Goal: Transaction & Acquisition: Book appointment/travel/reservation

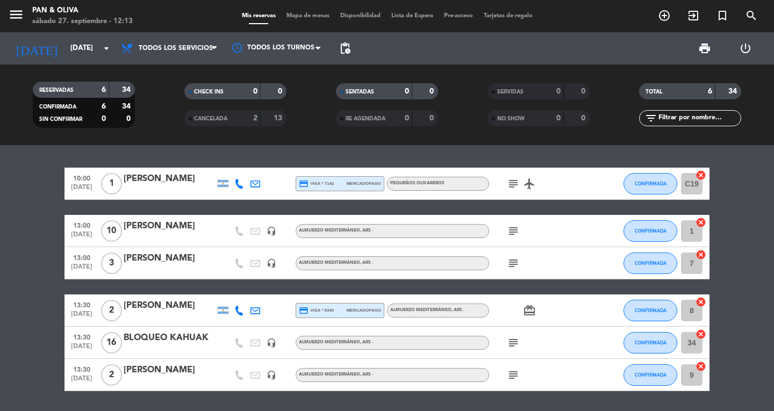
drag, startPoint x: 24, startPoint y: 11, endPoint x: 11, endPoint y: 15, distance: 13.6
click at [18, 12] on span "menu" at bounding box center [20, 16] width 24 height 25
click at [12, 14] on icon "menu" at bounding box center [16, 14] width 16 height 16
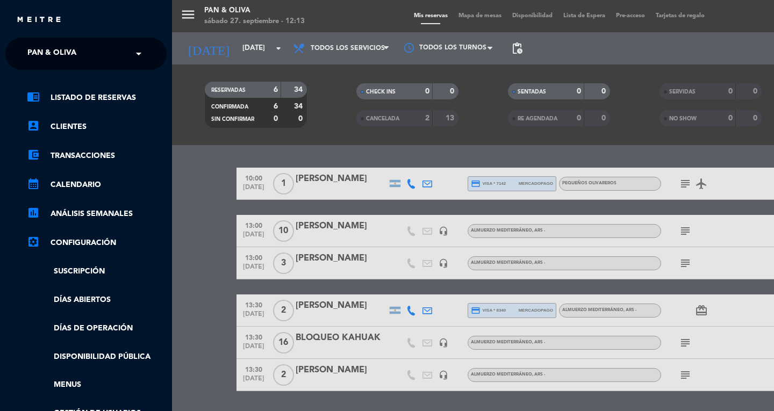
click at [120, 60] on input "text" at bounding box center [87, 54] width 131 height 24
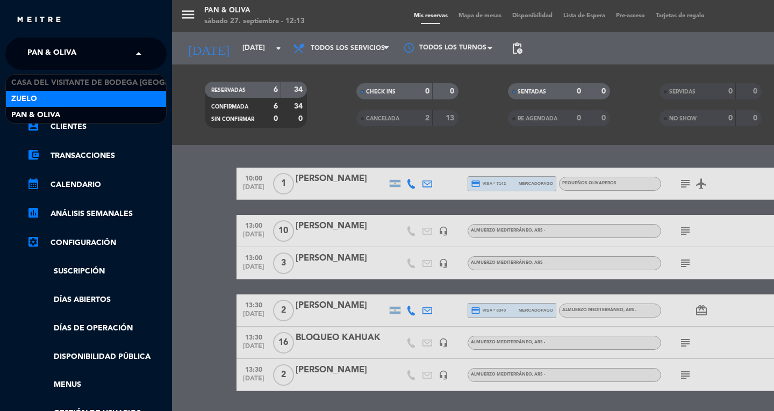
click at [101, 103] on div "Zuelo" at bounding box center [86, 99] width 160 height 16
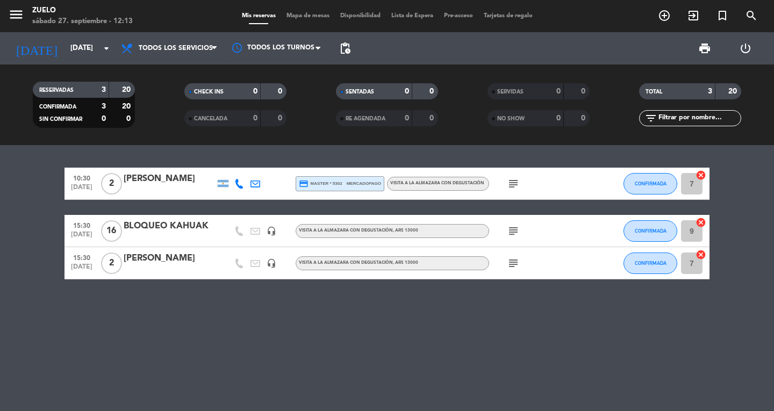
click at [509, 262] on icon "subject" at bounding box center [513, 263] width 13 height 13
click at [514, 225] on icon "subject" at bounding box center [513, 231] width 13 height 13
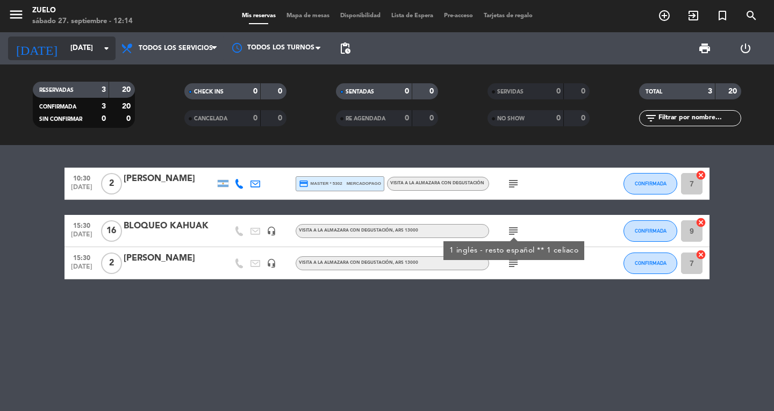
click at [104, 51] on icon "arrow_drop_down" at bounding box center [106, 48] width 13 height 13
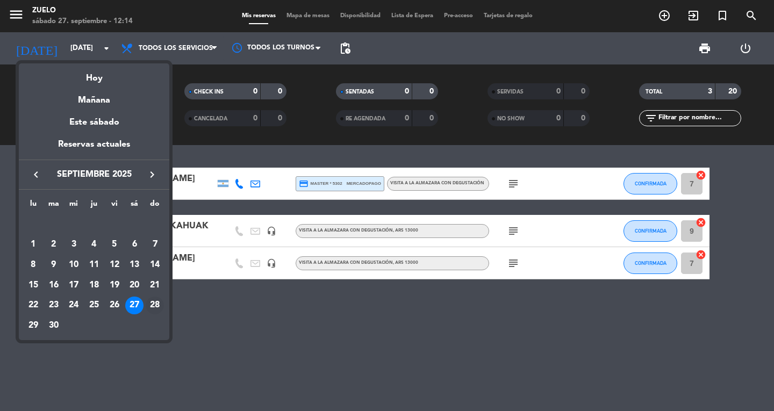
click at [156, 300] on div "28" at bounding box center [155, 306] width 18 height 18
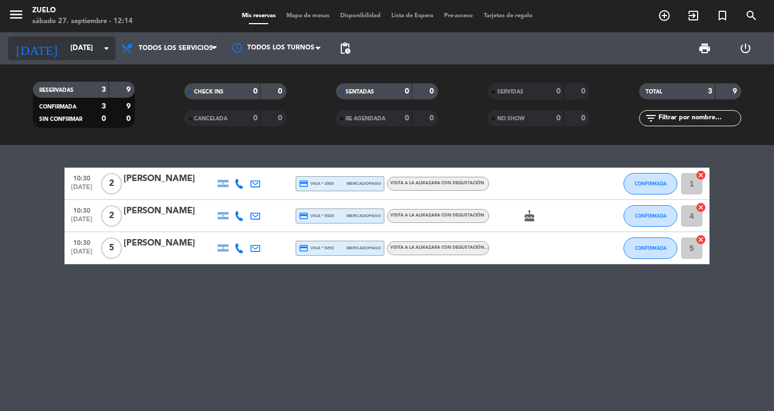
drag, startPoint x: 85, startPoint y: 42, endPoint x: 85, endPoint y: 49, distance: 7.0
click at [85, 49] on input "[DATE]" at bounding box center [112, 48] width 95 height 19
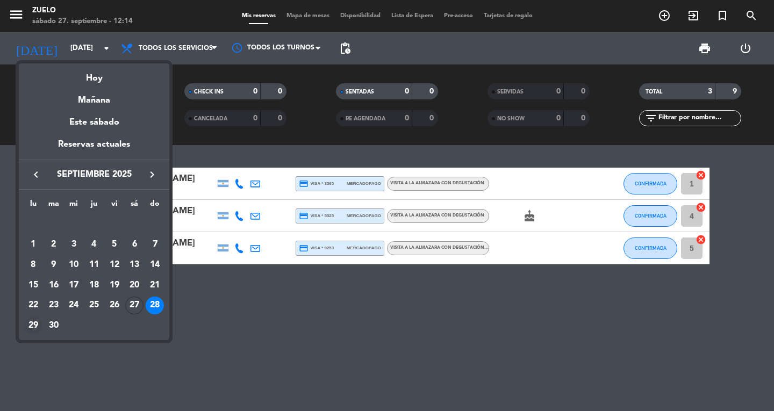
click at [31, 321] on div "29" at bounding box center [33, 326] width 18 height 18
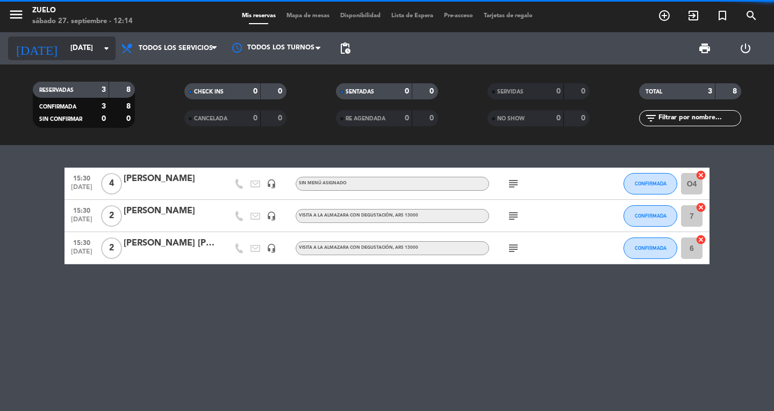
click at [74, 40] on input "[DATE]" at bounding box center [112, 48] width 95 height 19
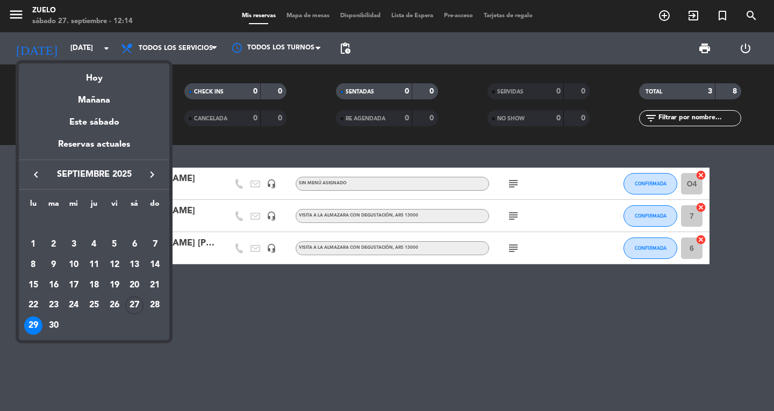
drag, startPoint x: 56, startPoint y: 324, endPoint x: 49, endPoint y: 321, distance: 7.5
click at [58, 324] on div "30" at bounding box center [54, 326] width 18 height 18
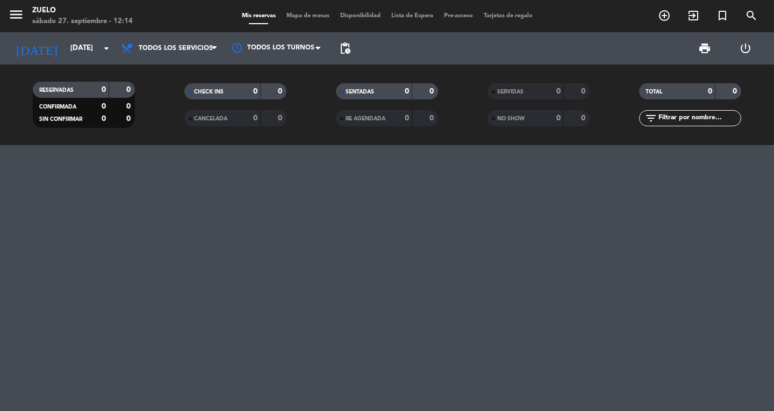
click at [67, 32] on div "[DATE] [DATE] arrow_drop_down" at bounding box center [62, 48] width 108 height 32
click at [68, 41] on input "[DATE]" at bounding box center [112, 48] width 95 height 19
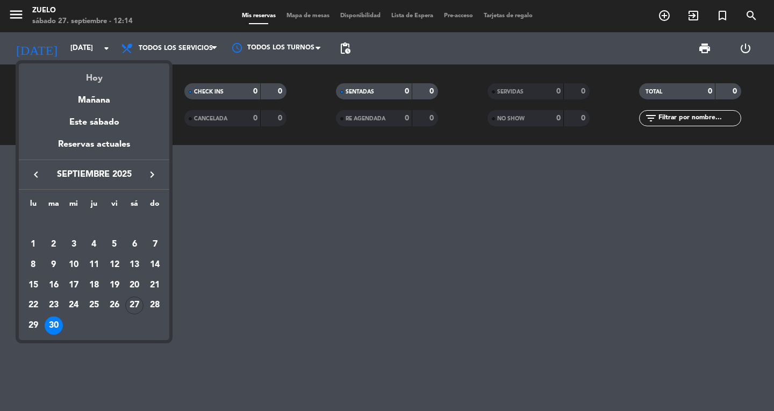
click at [76, 75] on div "Hoy" at bounding box center [94, 74] width 151 height 22
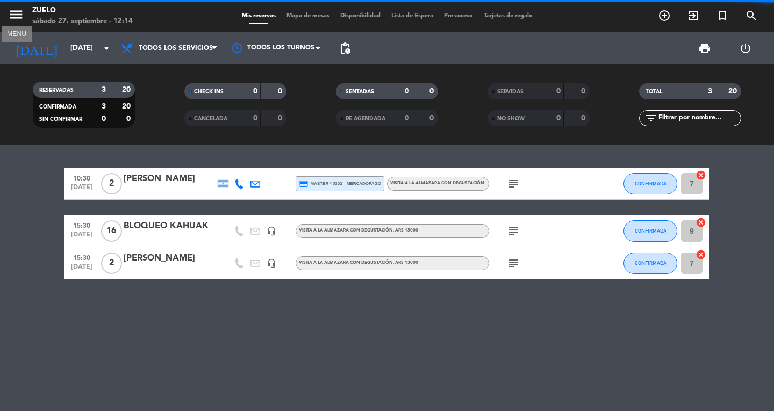
click at [17, 21] on icon "menu" at bounding box center [16, 14] width 16 height 16
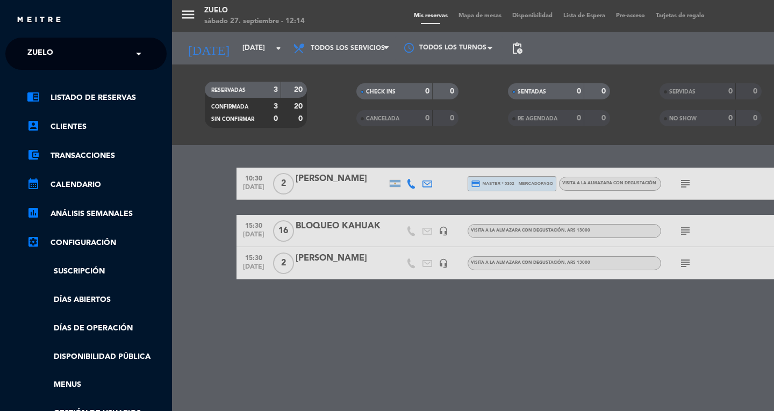
click at [40, 55] on span "Zuelo" at bounding box center [40, 53] width 26 height 23
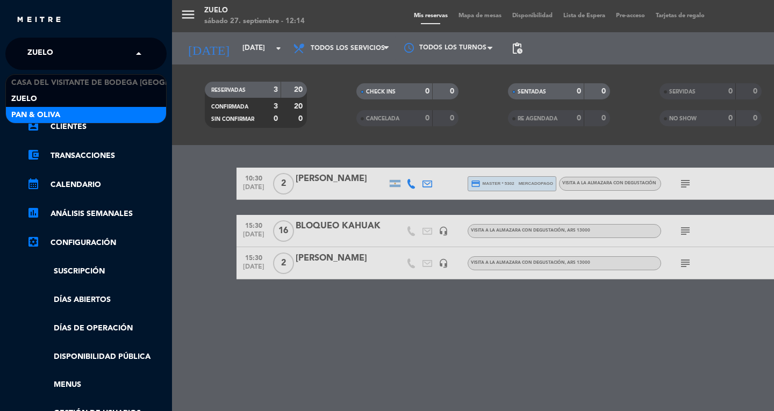
click at [29, 113] on span "Pan & Oliva" at bounding box center [35, 115] width 49 height 12
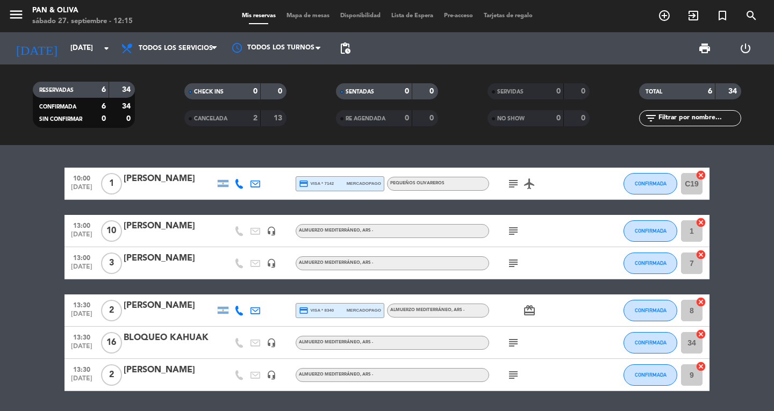
scroll to position [34, 0]
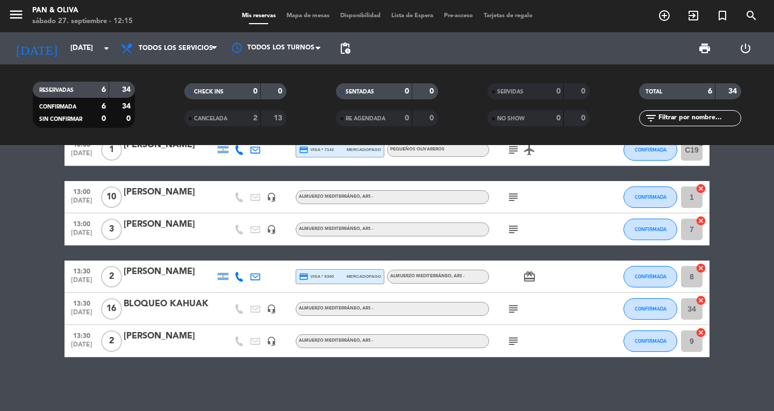
click at [517, 335] on icon "subject" at bounding box center [513, 341] width 13 height 13
click at [512, 310] on icon "subject" at bounding box center [513, 309] width 13 height 13
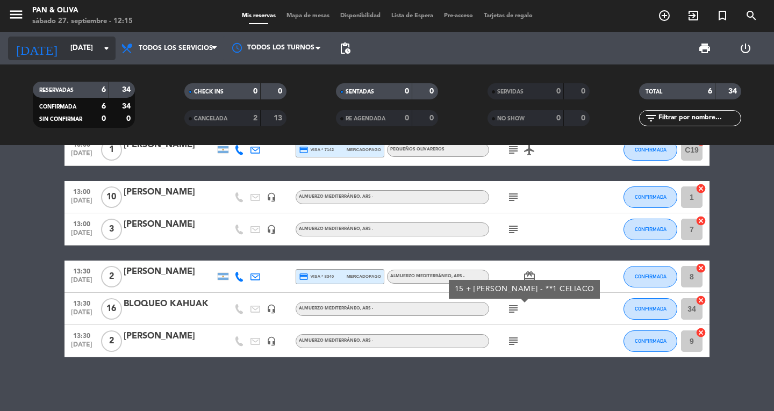
click at [65, 42] on input "[DATE]" at bounding box center [112, 48] width 95 height 19
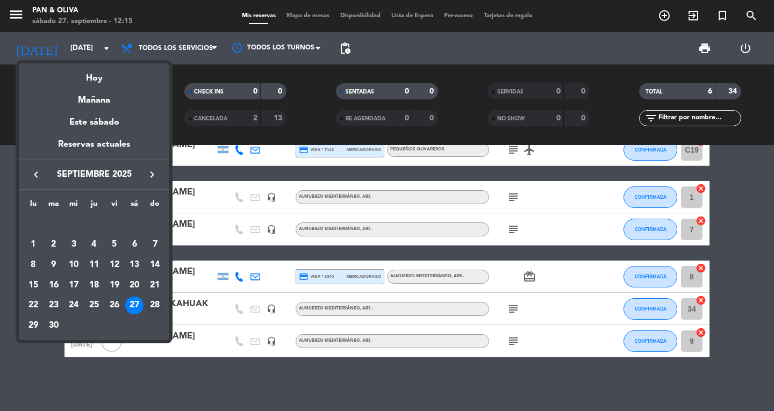
click at [148, 303] on div "28" at bounding box center [155, 306] width 18 height 18
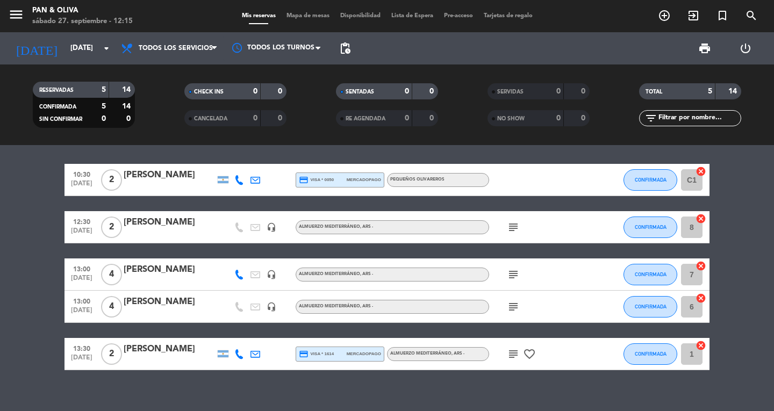
scroll to position [0, 0]
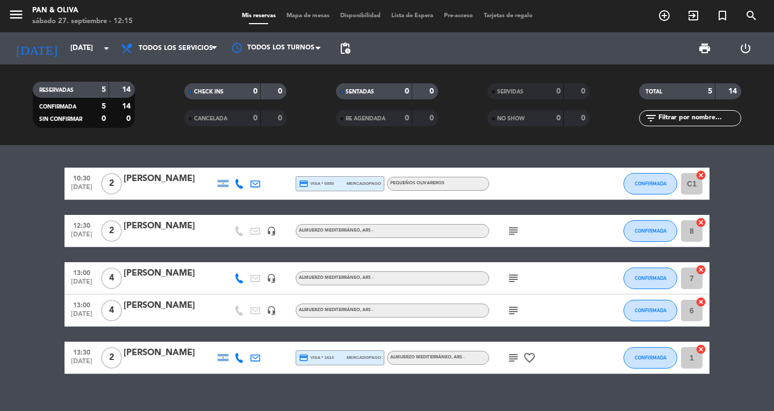
click at [512, 226] on icon "subject" at bounding box center [513, 231] width 13 height 13
click at [511, 272] on icon "subject" at bounding box center [513, 278] width 13 height 13
click at [513, 307] on div "1 pax intolerante al gluten" at bounding box center [514, 298] width 108 height 19
click at [513, 307] on icon "subject" at bounding box center [513, 310] width 13 height 13
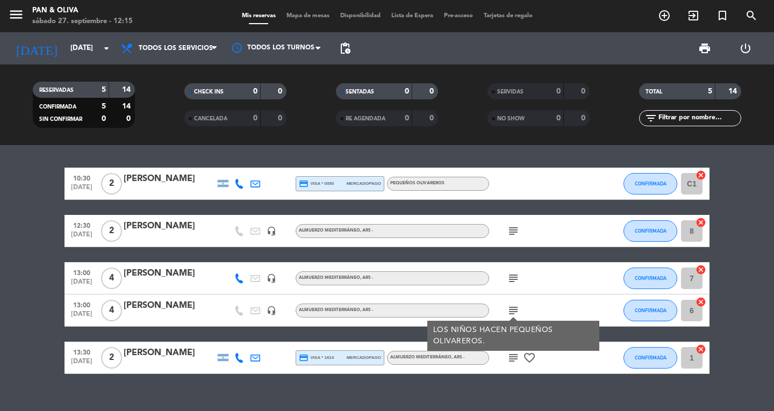
click at [509, 356] on icon "subject" at bounding box center [513, 358] width 13 height 13
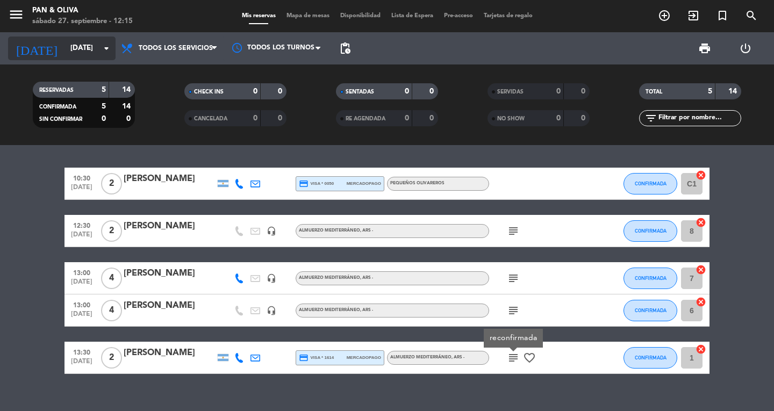
click at [74, 39] on input "[DATE]" at bounding box center [112, 48] width 95 height 19
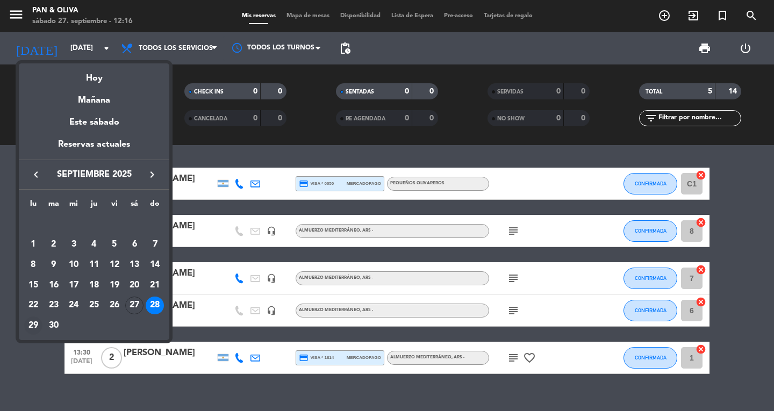
click at [39, 328] on div "29" at bounding box center [33, 326] width 18 height 18
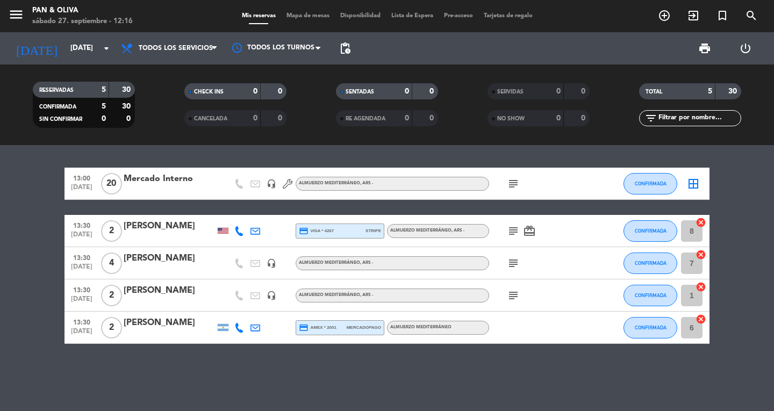
click at [509, 174] on div "subject" at bounding box center [537, 184] width 97 height 32
click at [511, 183] on icon "subject" at bounding box center [513, 183] width 13 height 13
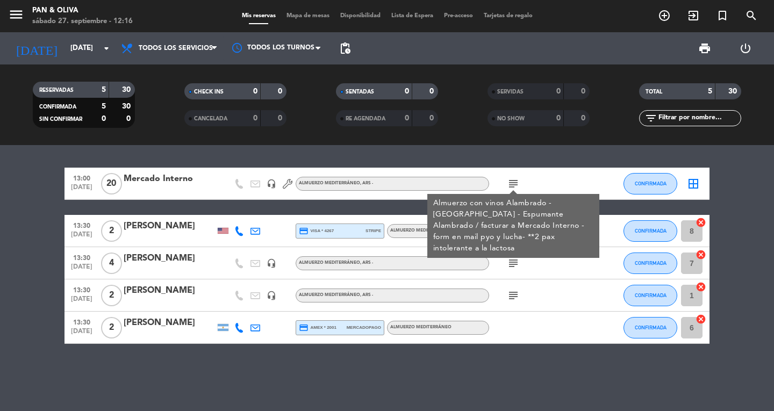
click at [367, 183] on span ", ARS -" at bounding box center [366, 183] width 13 height 4
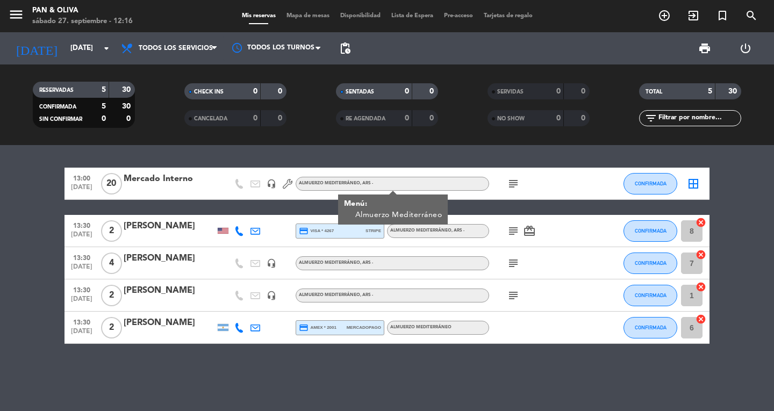
click at [509, 231] on icon "subject" at bounding box center [513, 231] width 13 height 13
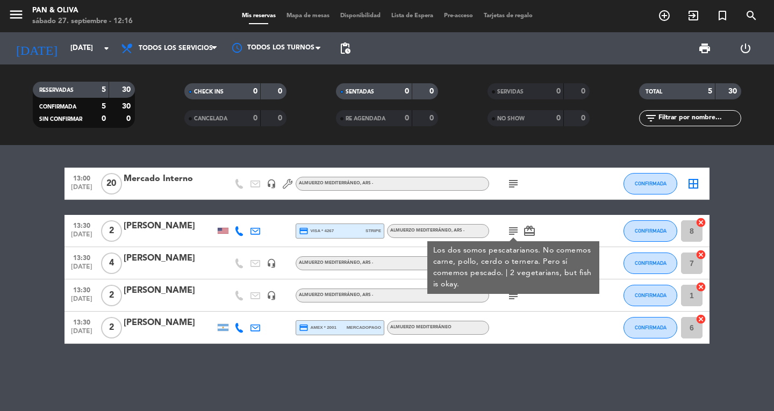
drag, startPoint x: 1, startPoint y: 249, endPoint x: 25, endPoint y: 232, distance: 30.0
click at [1, 249] on bookings-row "13:00 [DATE] Mercado Interno headset_mic Almuerzo Mediterráneo , ARS - subject …" at bounding box center [387, 256] width 774 height 176
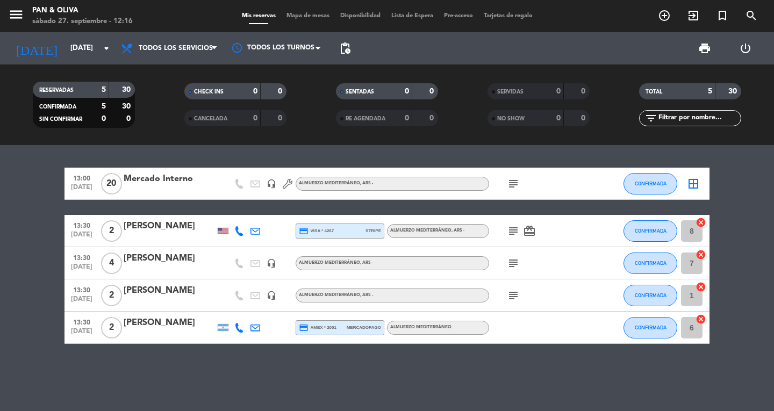
click at [515, 263] on icon "subject" at bounding box center [513, 263] width 13 height 13
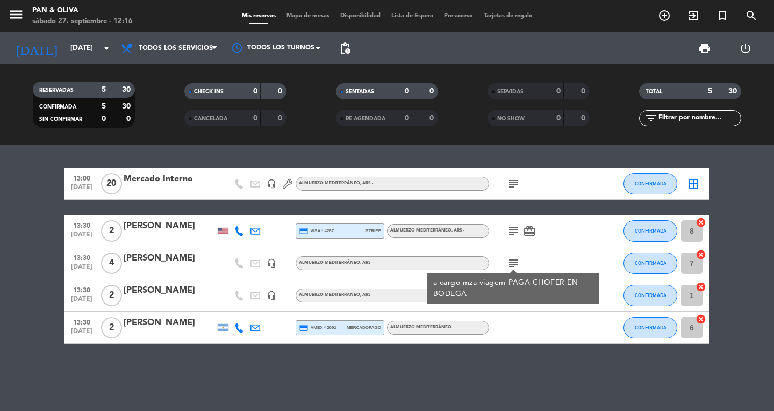
click at [510, 310] on div "subject" at bounding box center [537, 296] width 97 height 32
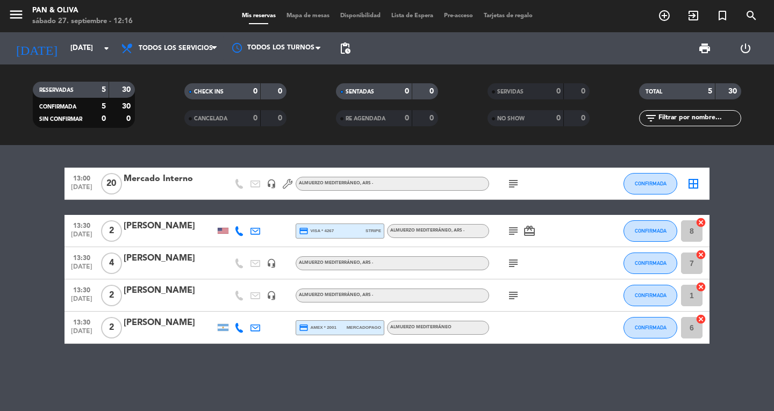
click at [511, 291] on icon "subject" at bounding box center [513, 295] width 13 height 13
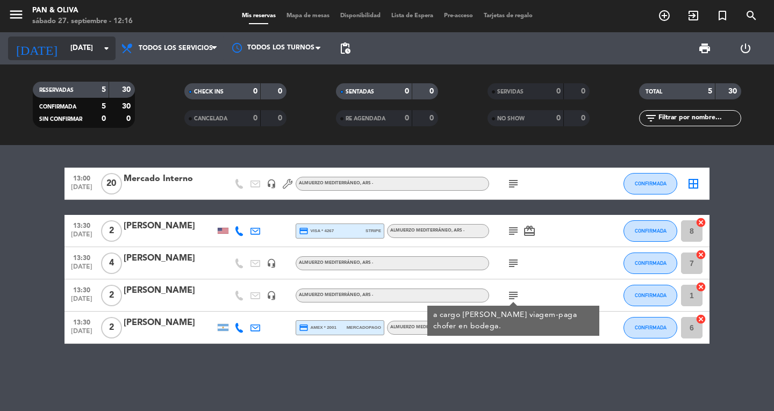
click at [65, 43] on input "[DATE]" at bounding box center [112, 48] width 95 height 19
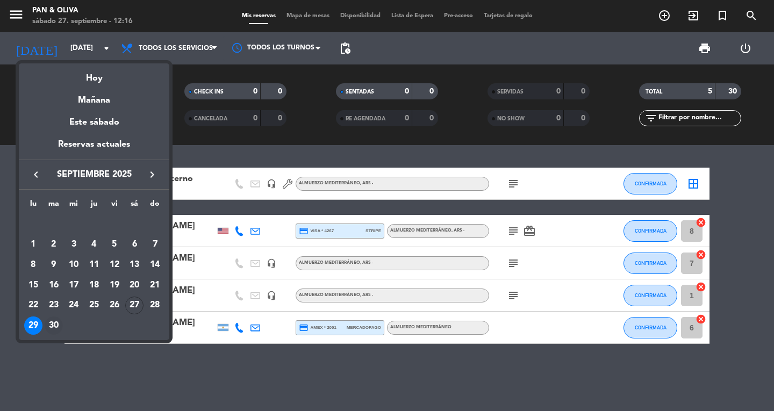
click at [52, 329] on div "30" at bounding box center [54, 326] width 18 height 18
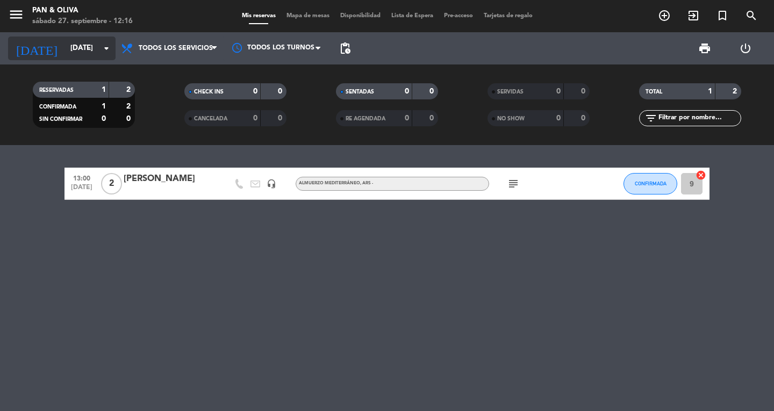
click at [66, 46] on input "[DATE]" at bounding box center [112, 48] width 95 height 19
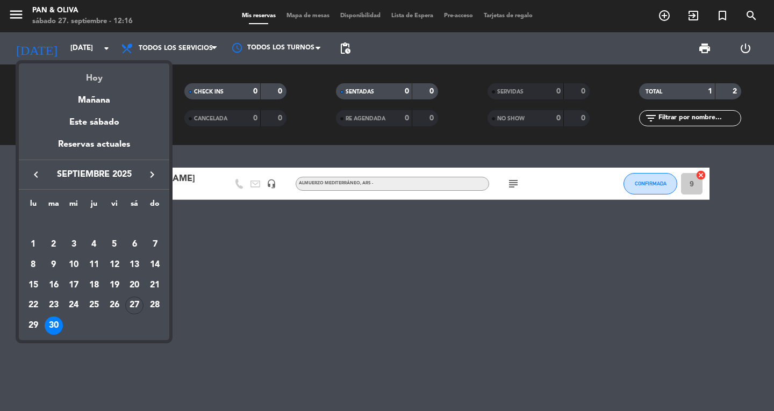
click at [81, 83] on div "Hoy" at bounding box center [94, 74] width 151 height 22
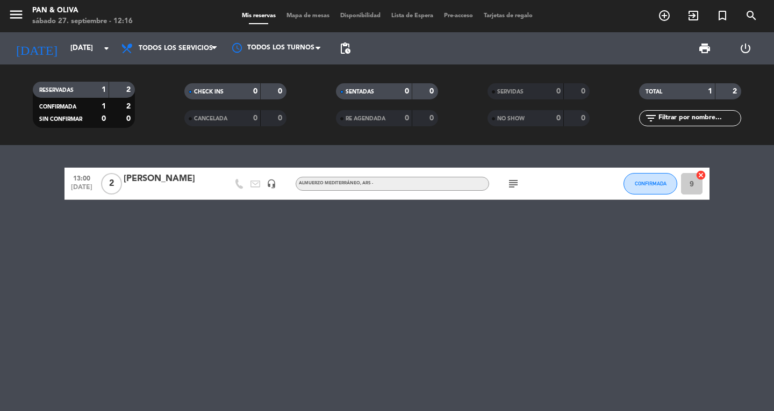
type input "[DATE]"
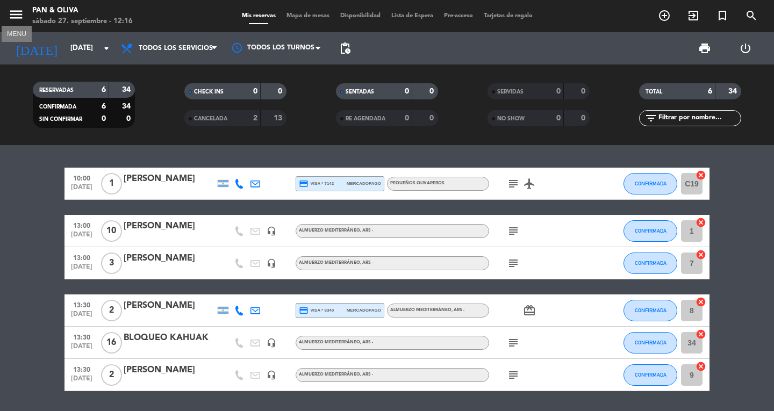
click at [13, 17] on icon "menu" at bounding box center [16, 14] width 16 height 16
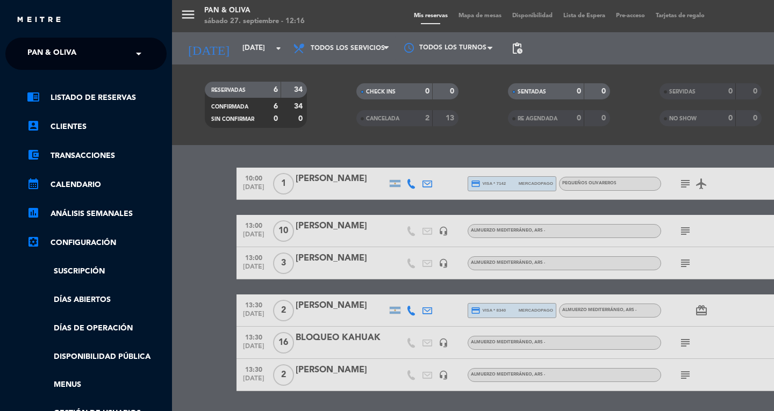
click at [40, 42] on ng-select "× Pan & Oliva ×" at bounding box center [85, 54] width 161 height 32
click at [42, 58] on span "Pan & Oliva" at bounding box center [51, 53] width 49 height 23
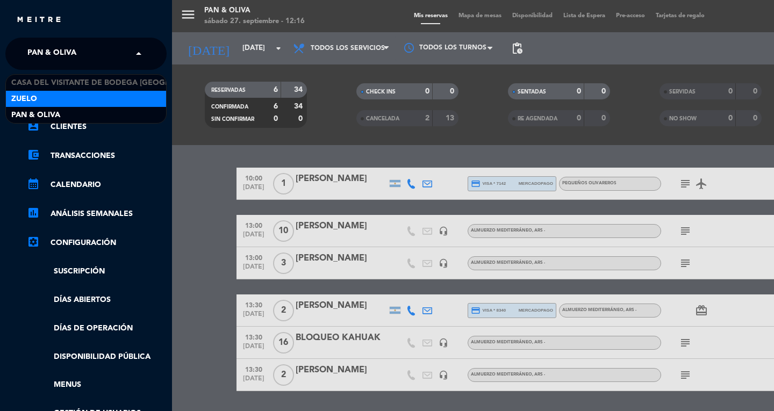
click at [55, 92] on div "Zuelo" at bounding box center [86, 99] width 160 height 16
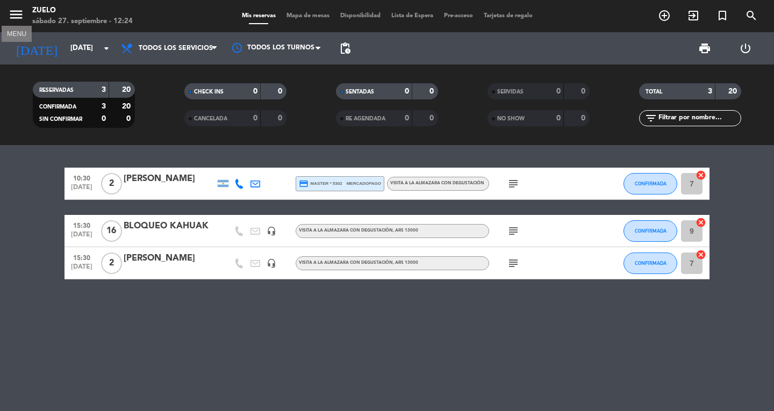
drag, startPoint x: 11, startPoint y: 12, endPoint x: 25, endPoint y: 33, distance: 25.2
click at [11, 12] on icon "menu" at bounding box center [16, 14] width 16 height 16
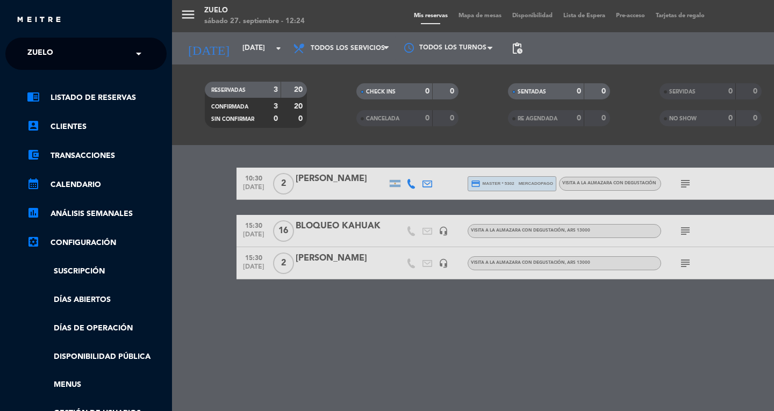
click at [75, 75] on div "chrome_reader_mode Listado de Reservas account_box Clientes account_balance_wal…" at bounding box center [85, 275] width 177 height 411
click at [77, 60] on input "text" at bounding box center [87, 54] width 131 height 24
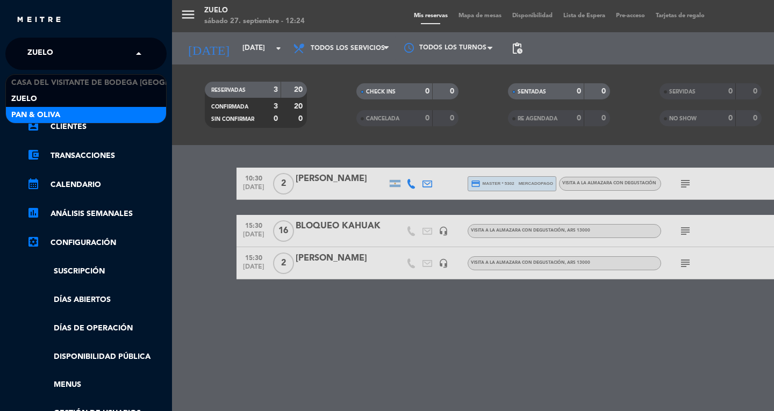
click at [81, 111] on div "Pan & Oliva" at bounding box center [86, 115] width 160 height 16
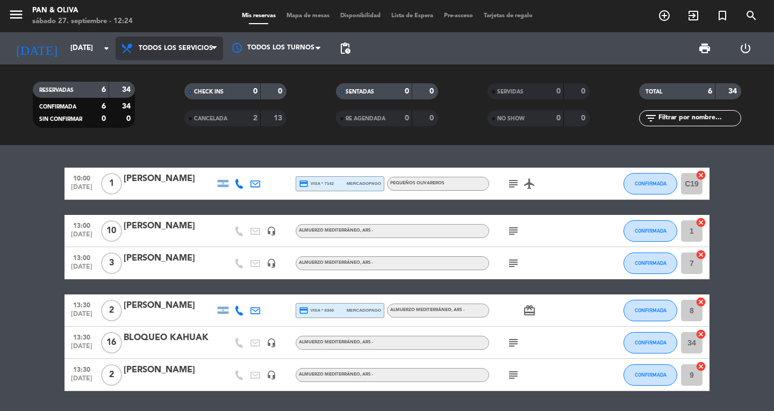
click at [171, 52] on span "Todos los servicios" at bounding box center [170, 49] width 108 height 24
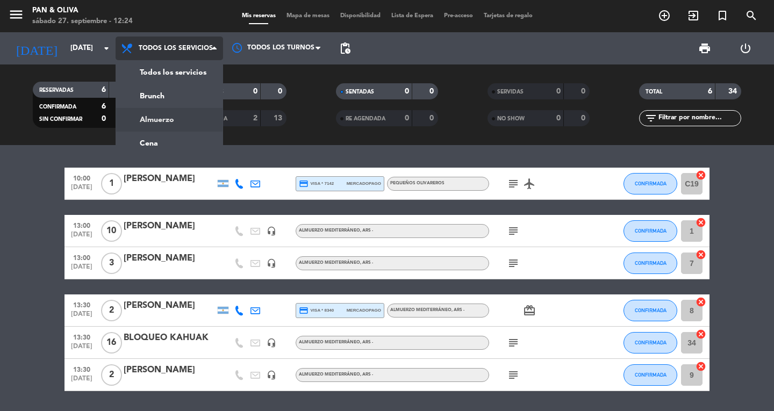
click at [171, 123] on div "menu Pan & [PERSON_NAME][DATE] 27. septiembre - 12:24 Mis reservas Mapa de mesa…" at bounding box center [387, 72] width 774 height 145
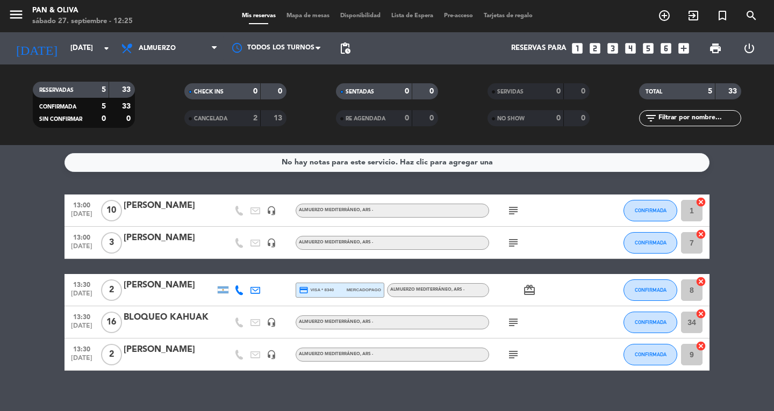
click at [0, 195] on bookings-row "13:00 [DATE] [PERSON_NAME] headset_mic Almuerzo Mediterráneo , ARS - subject CO…" at bounding box center [387, 283] width 774 height 176
click at [673, 23] on span "add_circle_outline" at bounding box center [664, 15] width 29 height 18
click at [668, 17] on icon "add_circle_outline" at bounding box center [664, 15] width 13 height 13
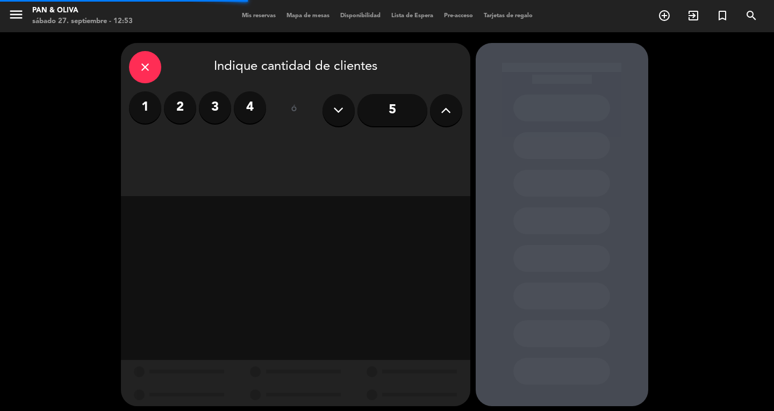
click at [438, 107] on button at bounding box center [446, 110] width 32 height 32
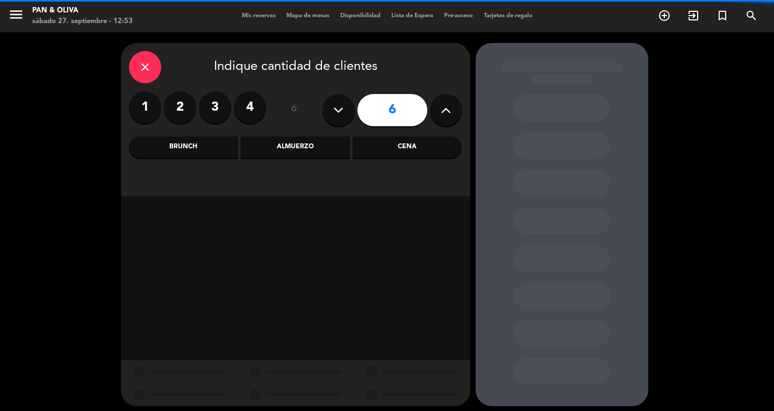
click at [438, 107] on button at bounding box center [446, 110] width 32 height 32
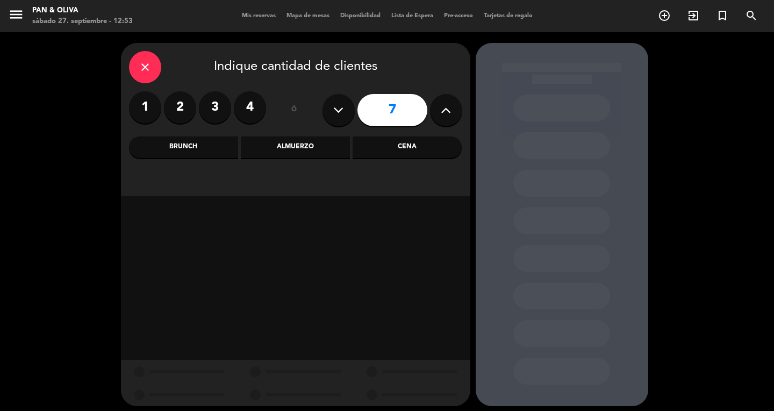
click at [438, 107] on button at bounding box center [446, 110] width 32 height 32
type input "8"
click at [319, 147] on div "Almuerzo" at bounding box center [295, 148] width 109 height 22
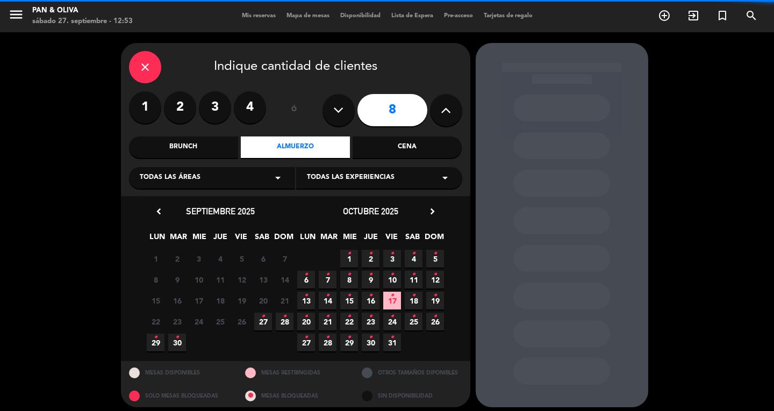
scroll to position [6, 0]
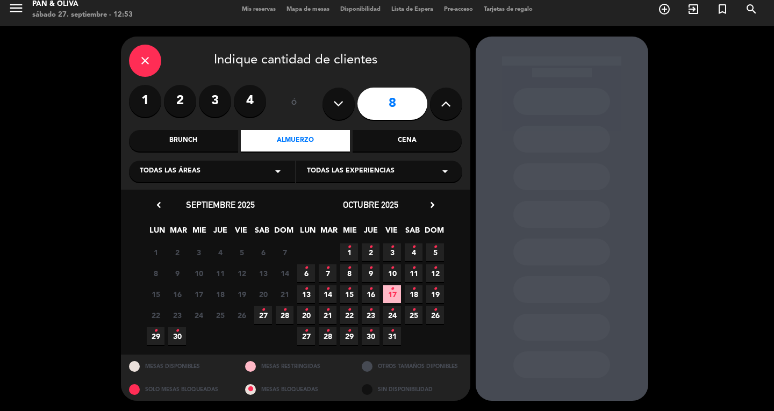
click at [259, 313] on span "27 •" at bounding box center [263, 315] width 18 height 18
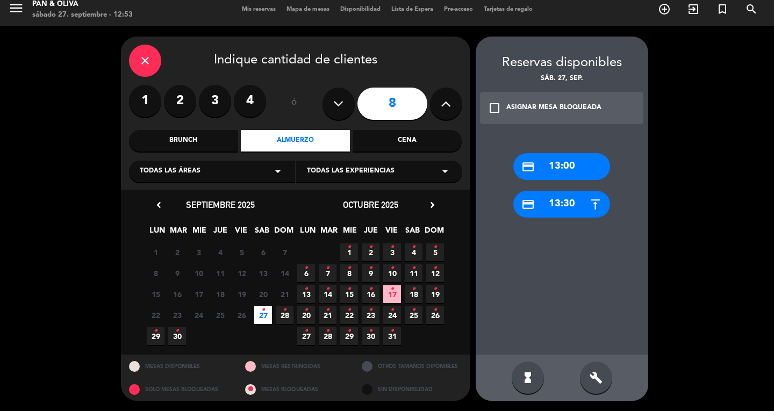
click at [549, 170] on div "credit_card 13:00" at bounding box center [561, 166] width 97 height 27
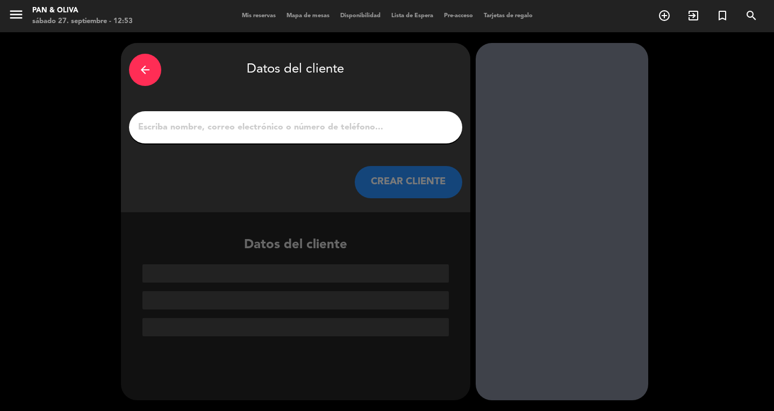
click at [136, 69] on div "arrow_back" at bounding box center [145, 70] width 32 height 32
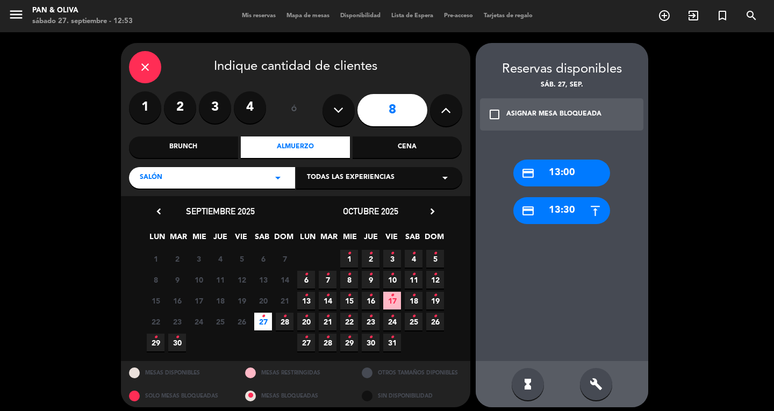
click at [566, 207] on div "credit_card 13:30" at bounding box center [561, 210] width 97 height 27
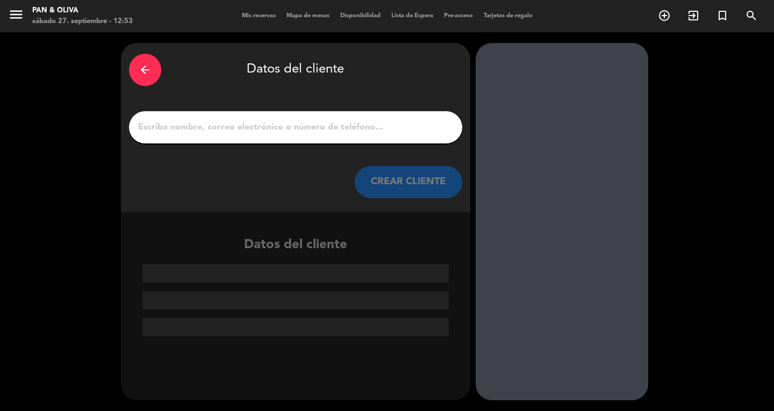
click at [267, 132] on input "1" at bounding box center [295, 127] width 317 height 15
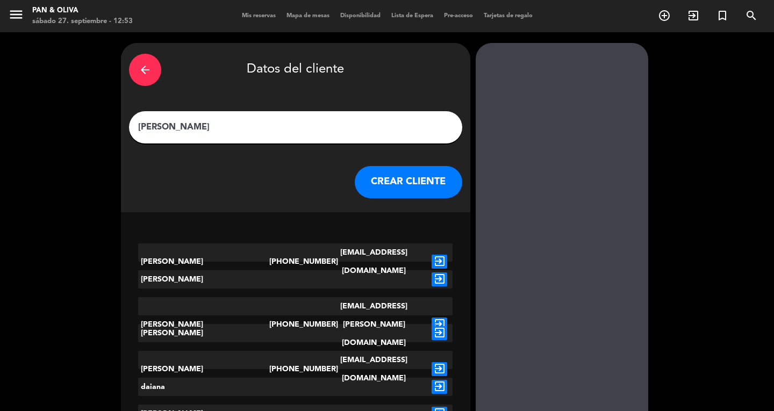
type input "[PERSON_NAME]"
click at [397, 171] on button "CREAR CLIENTE" at bounding box center [409, 182] width 108 height 32
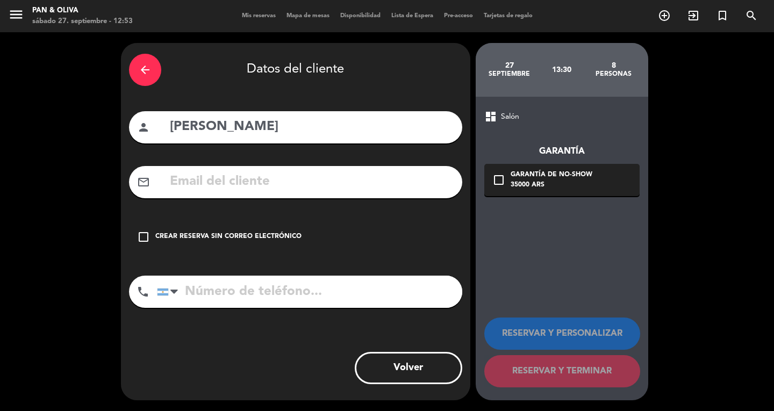
drag, startPoint x: 233, startPoint y: 234, endPoint x: 246, endPoint y: 220, distance: 19.0
click at [234, 234] on div "Crear reserva sin correo electrónico" at bounding box center [228, 237] width 146 height 11
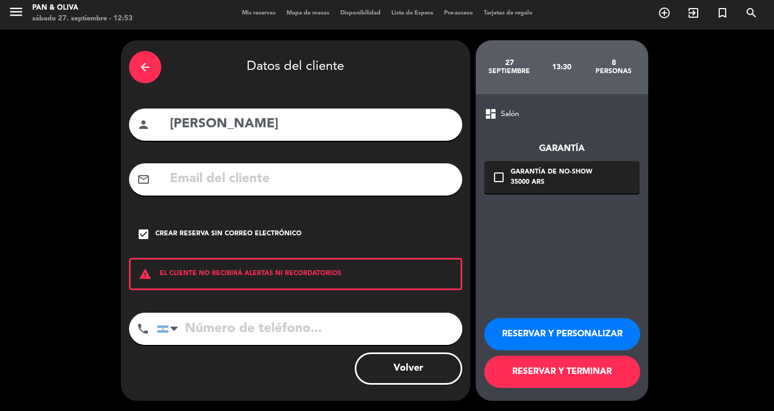
scroll to position [3, 0]
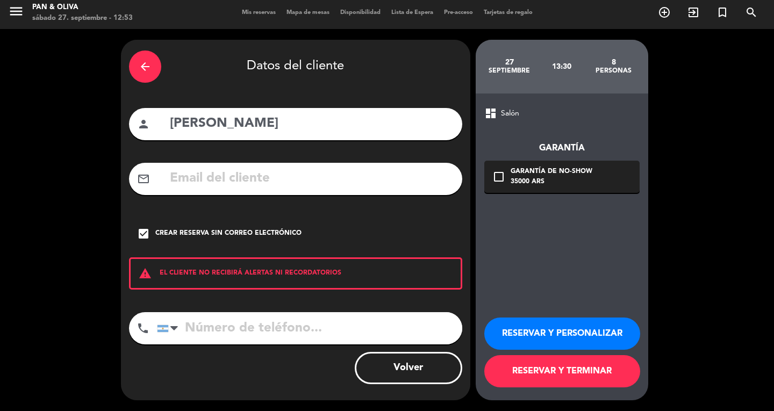
click at [568, 335] on button "RESERVAR Y PERSONALIZAR" at bounding box center [562, 334] width 156 height 32
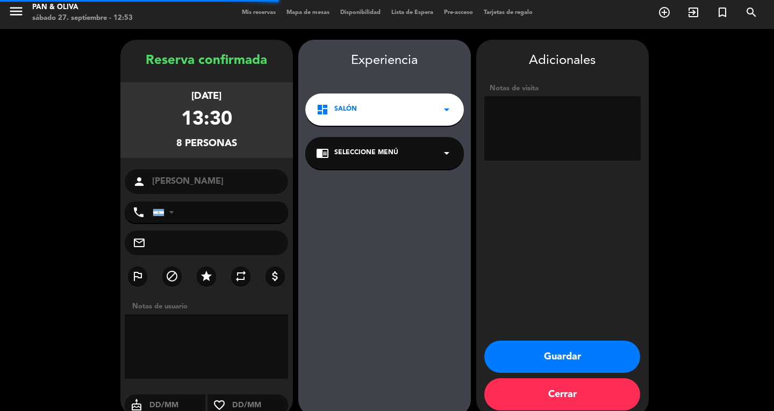
scroll to position [19, 0]
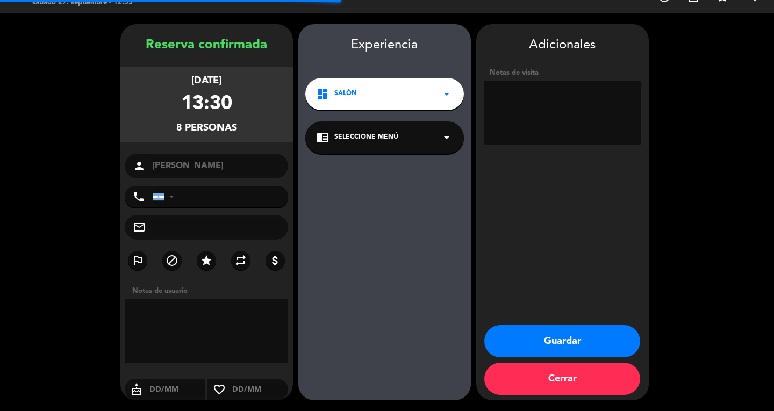
click at [413, 144] on div "chrome_reader_mode Seleccione Menú arrow_drop_down" at bounding box center [384, 137] width 159 height 32
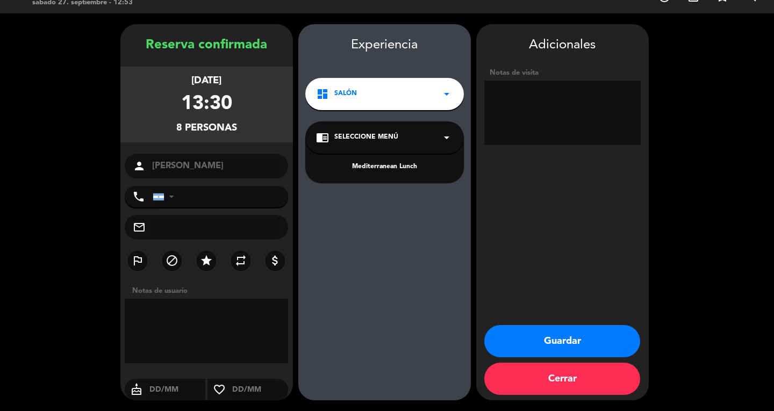
click at [390, 165] on div "Mediterranean Lunch" at bounding box center [384, 167] width 137 height 11
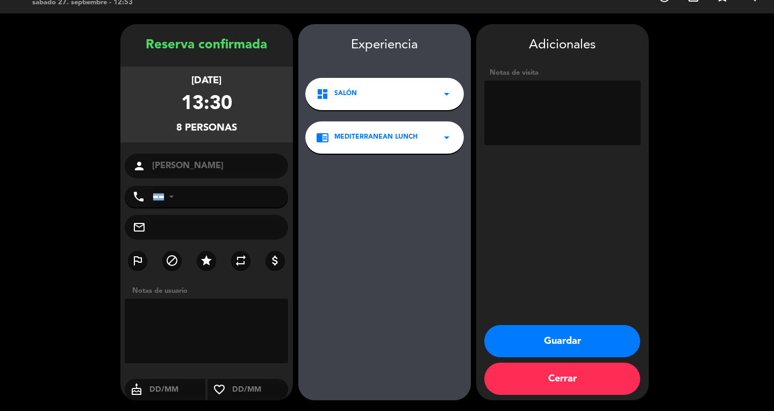
click at [551, 339] on button "Guardar" at bounding box center [562, 341] width 156 height 32
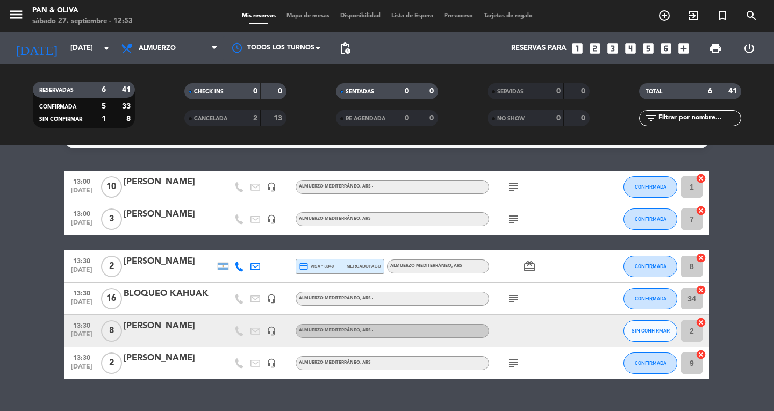
scroll to position [46, 0]
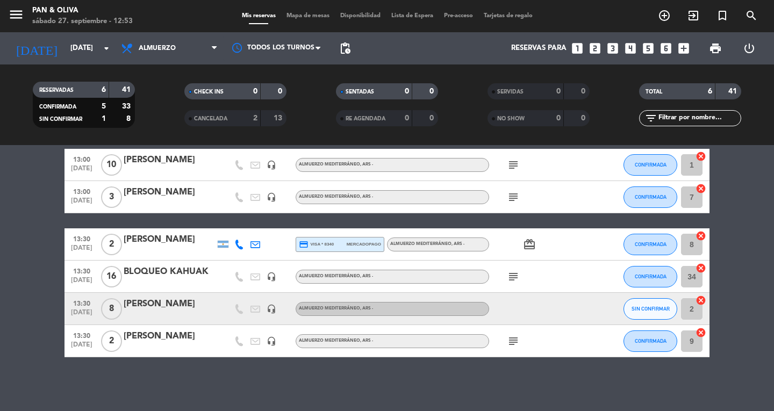
click at [176, 306] on div "[PERSON_NAME]" at bounding box center [169, 304] width 91 height 14
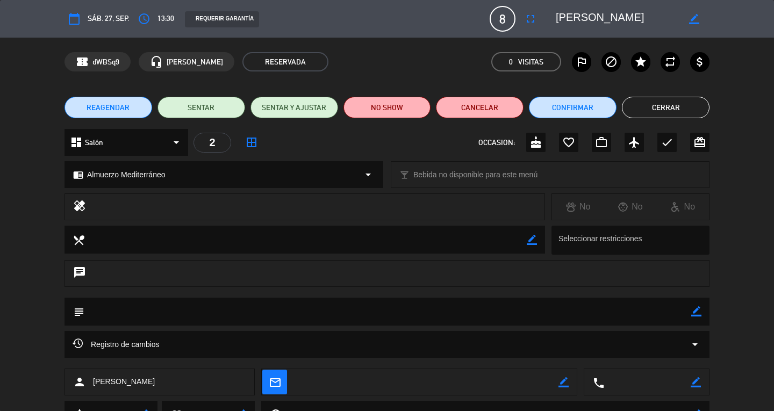
click at [657, 101] on button "Cerrar" at bounding box center [666, 108] width 88 height 22
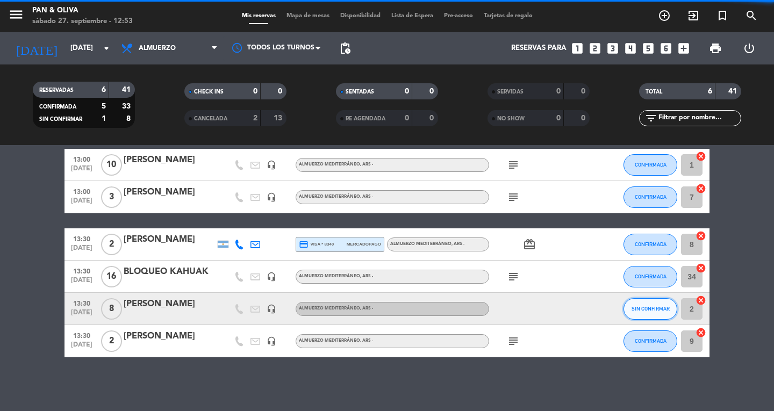
click at [661, 307] on span "SIN CONFIRMAR" at bounding box center [651, 309] width 38 height 6
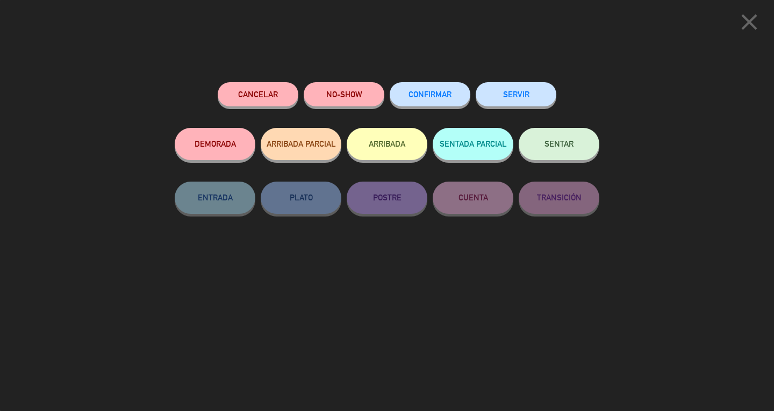
click at [456, 94] on button "CONFIRMAR" at bounding box center [430, 94] width 81 height 24
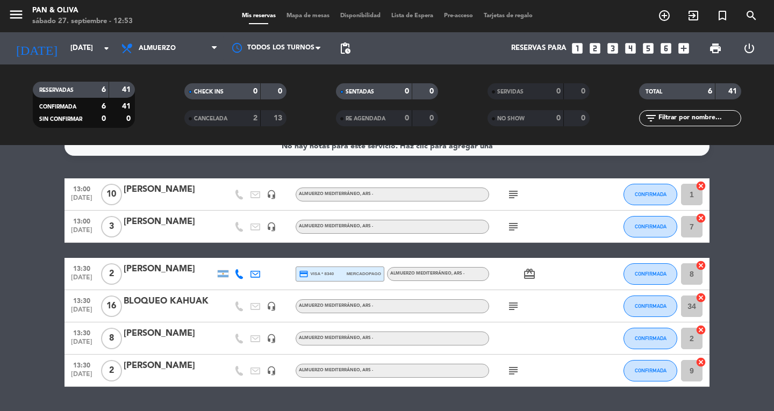
scroll to position [0, 0]
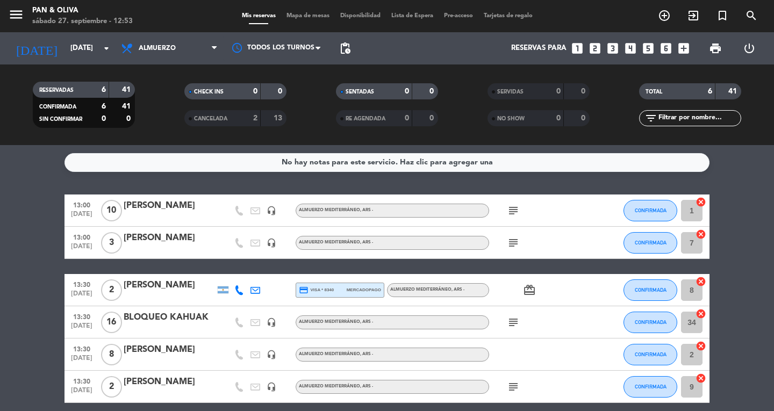
click at [54, 35] on div "[DATE] [DATE] arrow_drop_down" at bounding box center [62, 48] width 108 height 32
click at [65, 47] on input "[DATE]" at bounding box center [112, 48] width 95 height 19
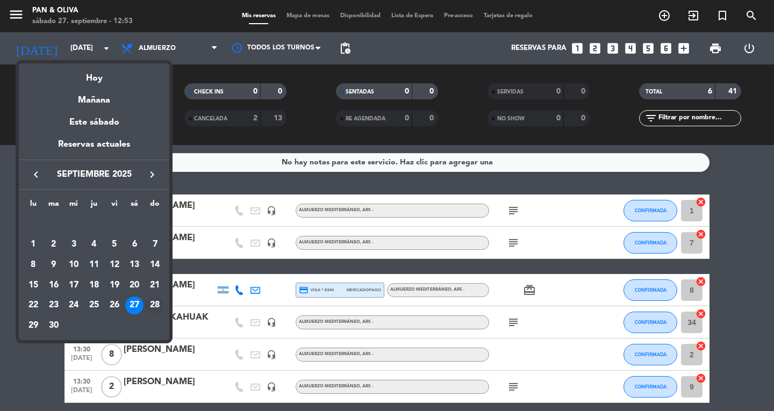
click at [157, 303] on div "28" at bounding box center [155, 306] width 18 height 18
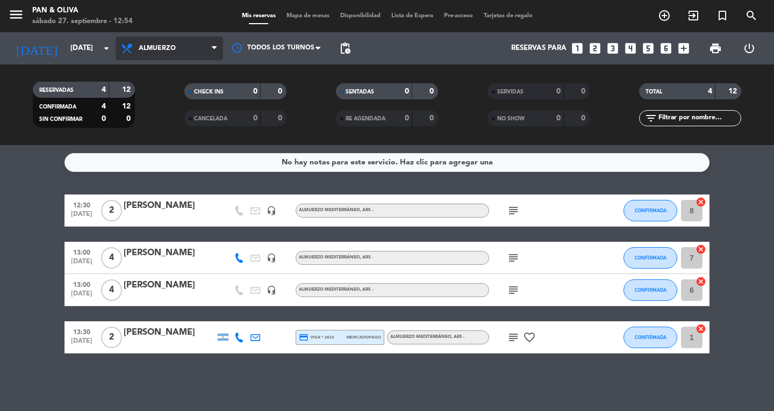
click at [160, 58] on span "Almuerzo" at bounding box center [170, 49] width 108 height 24
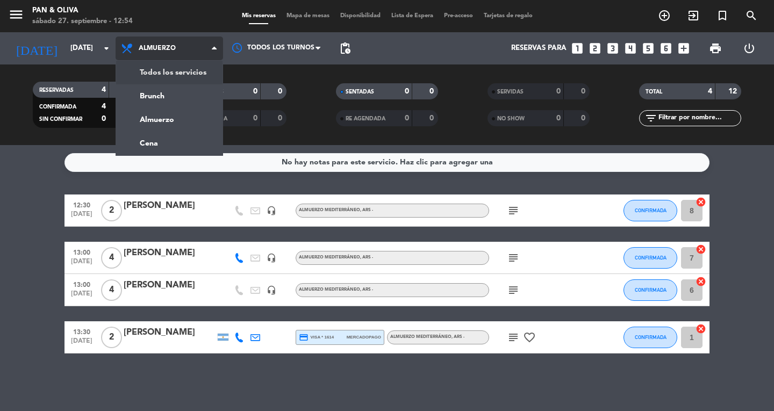
click at [177, 71] on div "menu Pan & [PERSON_NAME][DATE] 27. septiembre - 12:54 Mis reservas Mapa de mesa…" at bounding box center [387, 72] width 774 height 145
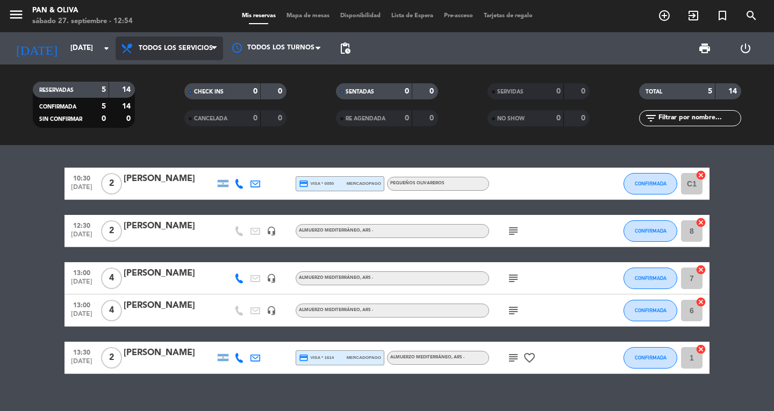
click at [188, 56] on span "Todos los servicios" at bounding box center [170, 49] width 108 height 24
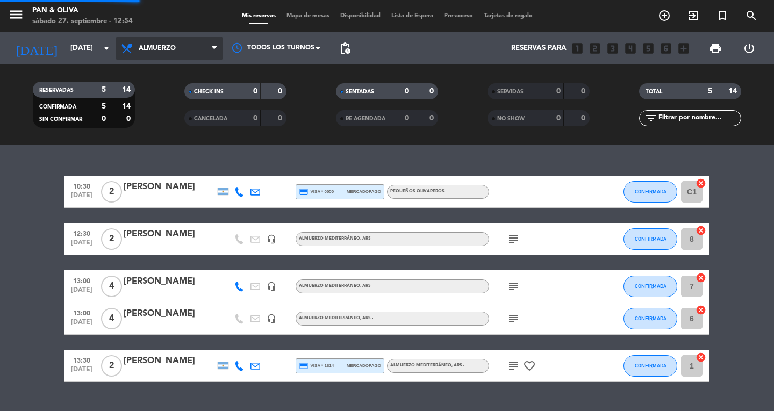
click at [177, 124] on div "menu Pan & [PERSON_NAME][DATE] 27. septiembre - 12:54 Mis reservas Mapa de mesa…" at bounding box center [387, 72] width 774 height 145
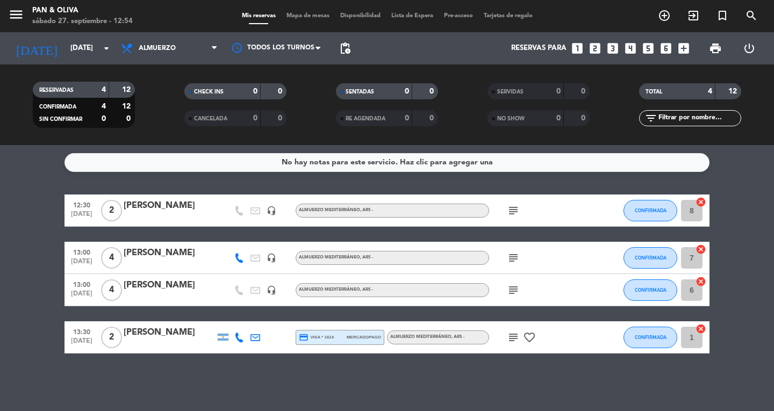
click at [506, 211] on span "subject" at bounding box center [513, 210] width 16 height 13
click at [512, 212] on icon "subject" at bounding box center [513, 210] width 13 height 13
click at [514, 259] on icon "subject" at bounding box center [513, 258] width 13 height 13
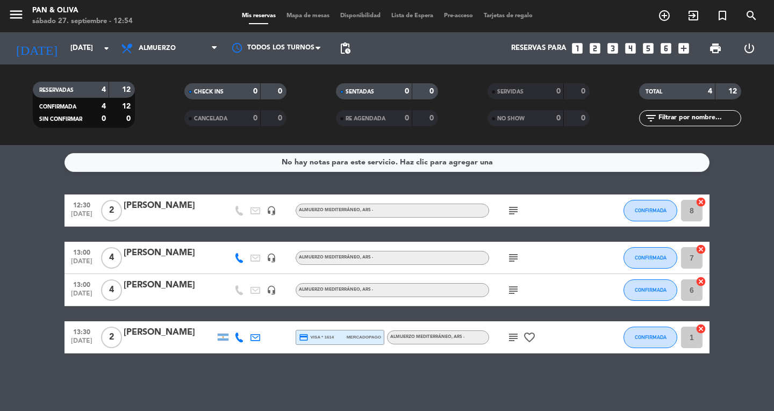
click at [510, 295] on icon "subject" at bounding box center [513, 290] width 13 height 13
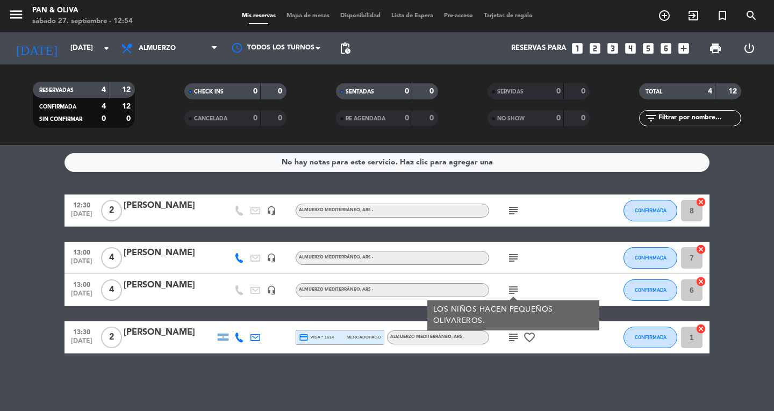
click at [510, 293] on icon "subject" at bounding box center [513, 290] width 13 height 13
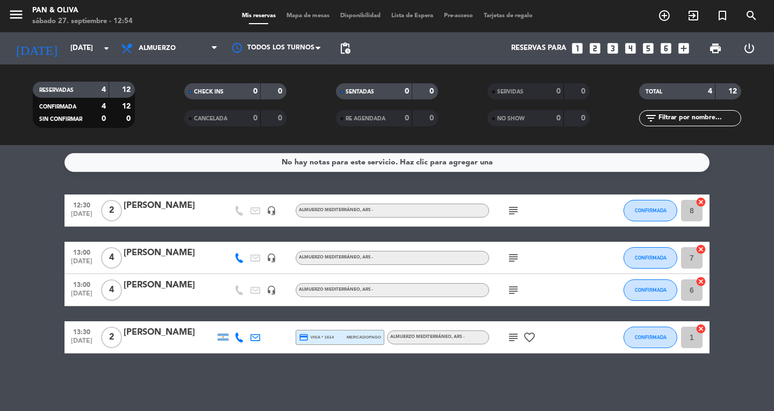
click at [509, 338] on icon "subject" at bounding box center [513, 337] width 13 height 13
drag, startPoint x: 509, startPoint y: 338, endPoint x: 291, endPoint y: 164, distance: 278.5
click at [509, 336] on icon "subject" at bounding box center [513, 337] width 13 height 13
click at [74, 48] on input "[DATE]" at bounding box center [112, 48] width 95 height 19
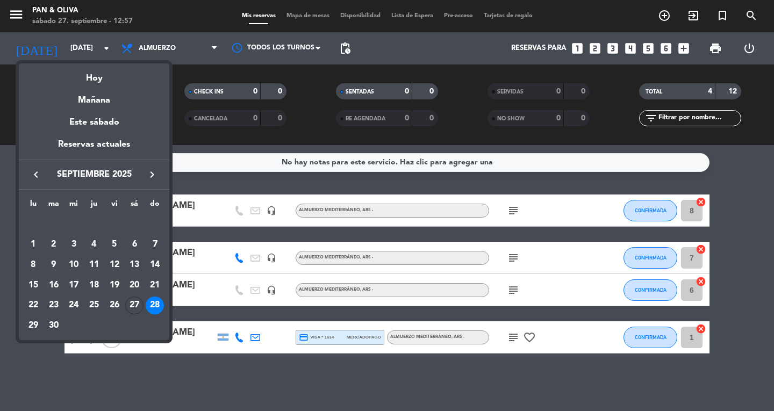
click at [140, 303] on div "27" at bounding box center [134, 306] width 18 height 18
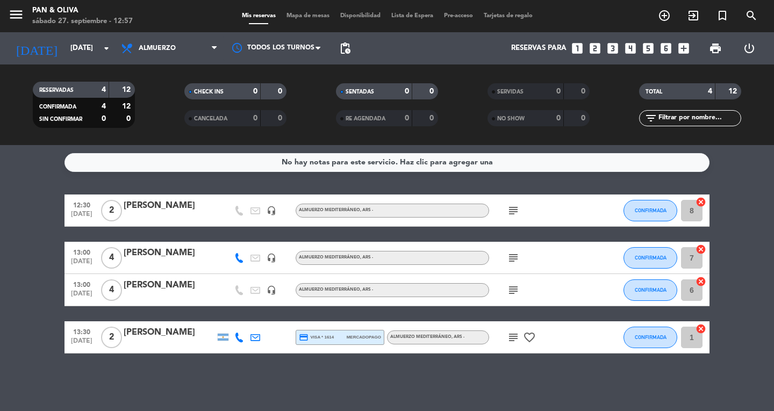
type input "[DATE]"
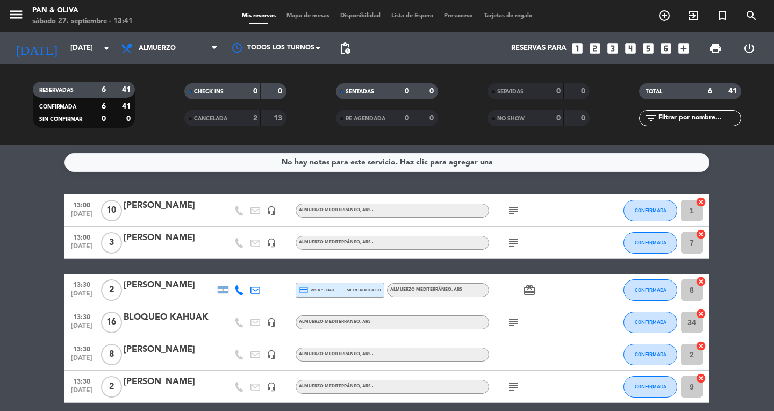
click at [157, 293] on div at bounding box center [169, 297] width 91 height 9
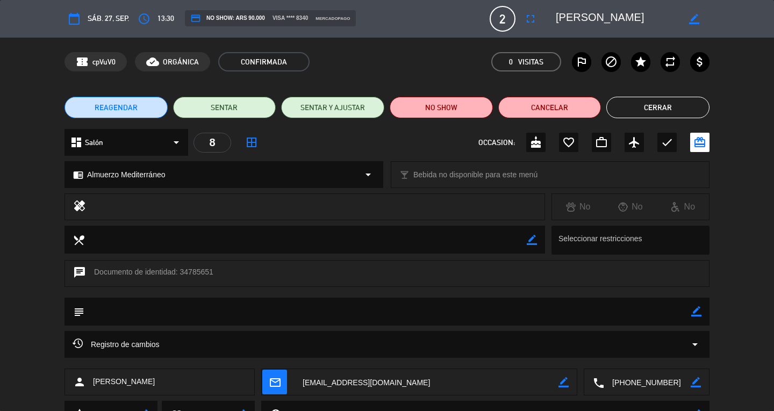
scroll to position [49, 0]
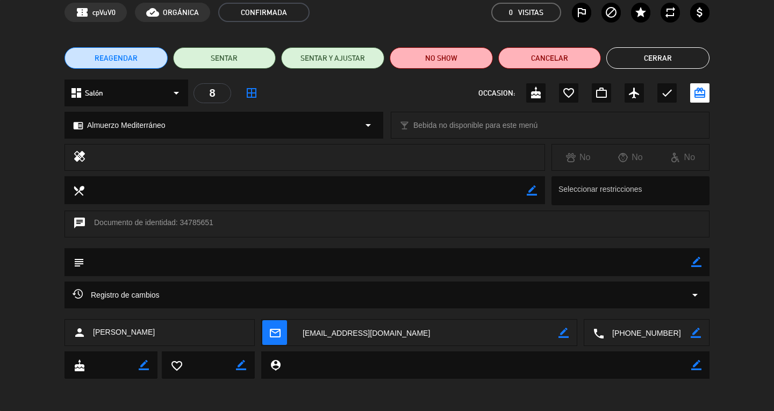
click at [666, 60] on button "Cerrar" at bounding box center [657, 58] width 103 height 22
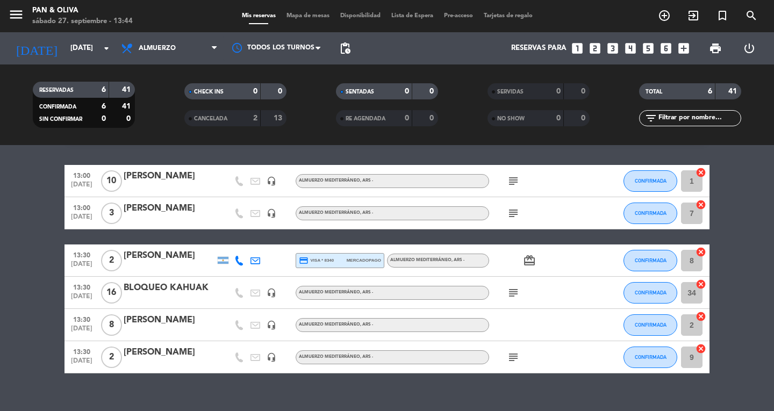
scroll to position [46, 0]
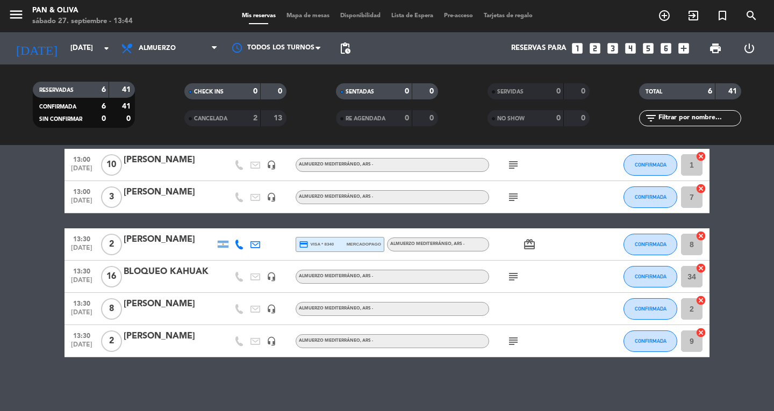
click at [511, 333] on div "subject" at bounding box center [537, 341] width 97 height 32
click at [514, 338] on icon "subject" at bounding box center [513, 341] width 13 height 13
click at [0, 339] on bookings-row "13:00 [DATE] [PERSON_NAME] headset_mic Almuerzo Mediterráneo , ARS - subject CO…" at bounding box center [387, 253] width 774 height 209
